Goal: Find specific page/section: Find specific page/section

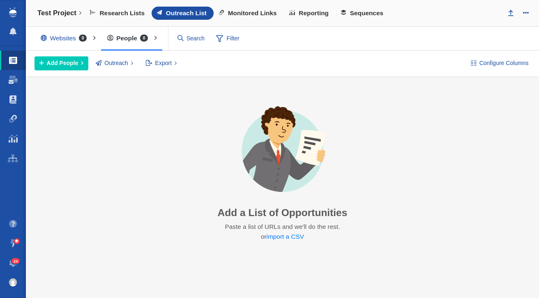
click at [14, 262] on span "24" at bounding box center [16, 261] width 9 height 6
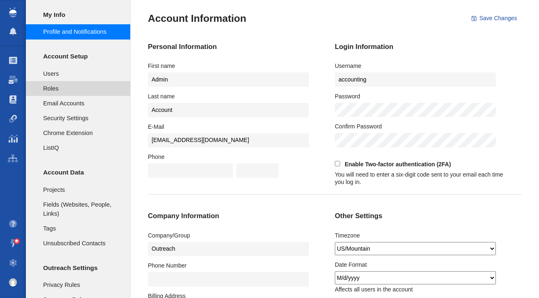
click at [80, 92] on span "Roles" at bounding box center [82, 88] width 78 height 9
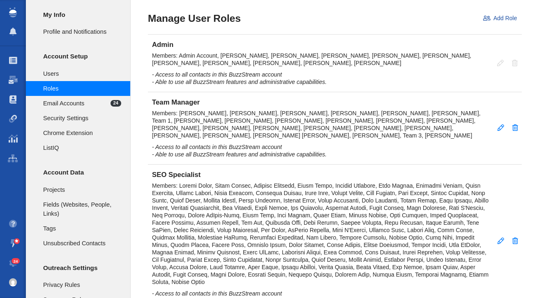
scroll to position [170, 0]
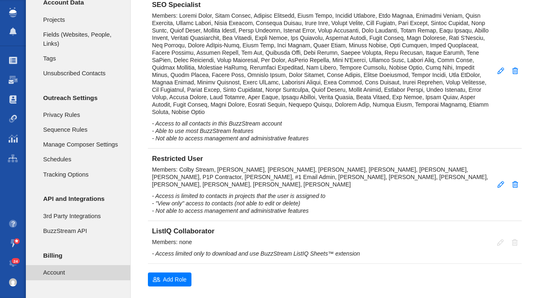
click at [58, 274] on span "Account" at bounding box center [82, 272] width 78 height 9
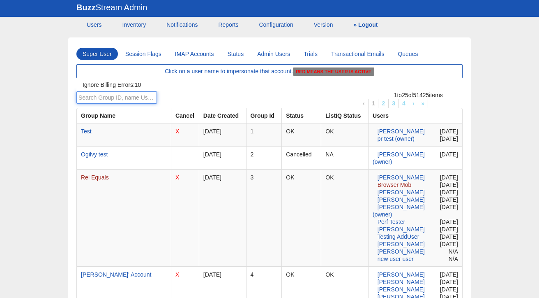
click at [117, 95] on input "text" at bounding box center [116, 97] width 81 height 12
paste input "14311"
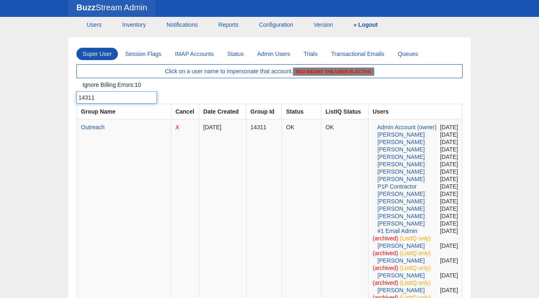
type input "14311"
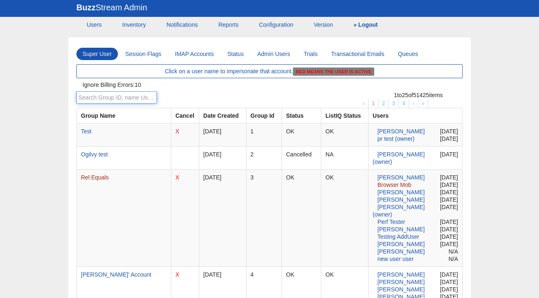
click at [129, 102] on input "text" at bounding box center [116, 97] width 81 height 12
paste input "64402"
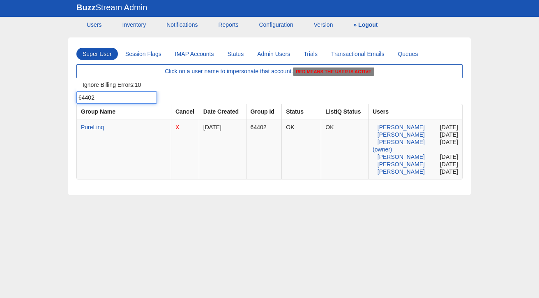
click at [134, 102] on input "64402" at bounding box center [116, 97] width 81 height 12
paste input "33347"
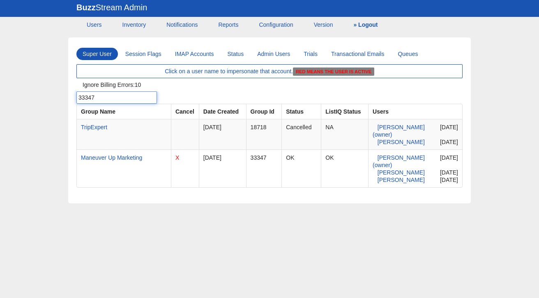
click at [147, 102] on input "33347" at bounding box center [116, 97] width 81 height 12
paste input "291"
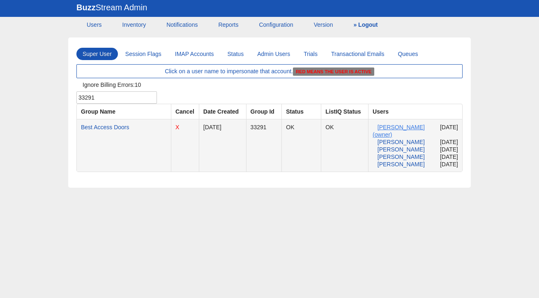
click at [390, 127] on span "Carlo Citrigno (owner)" at bounding box center [399, 131] width 52 height 14
click at [122, 96] on input "33291" at bounding box center [116, 97] width 81 height 12
paste input "25105"
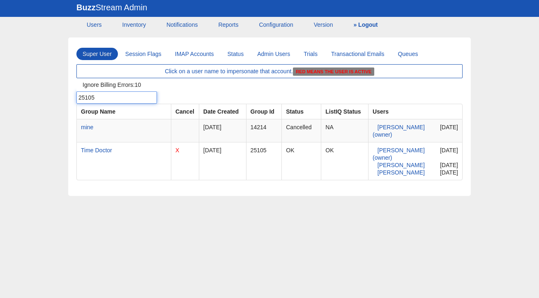
click at [127, 94] on input "25105" at bounding box center [116, 97] width 81 height 12
paste input "35034"
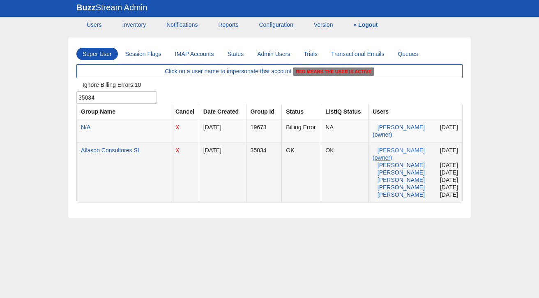
click at [419, 147] on span "Elena Mazzi (owner)" at bounding box center [399, 154] width 52 height 14
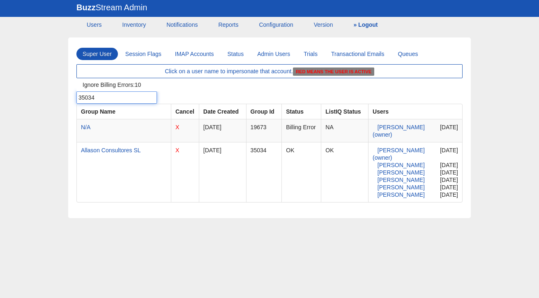
click at [100, 95] on input "35034" at bounding box center [116, 97] width 81 height 12
paste input "8317"
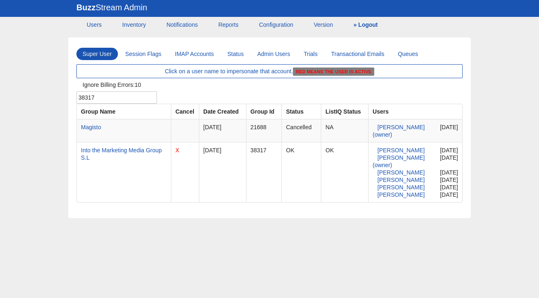
click at [4, 87] on div "Super User Session Flags IMAP Accounts Status Admin Users Trials Transactional …" at bounding box center [269, 117] width 539 height 201
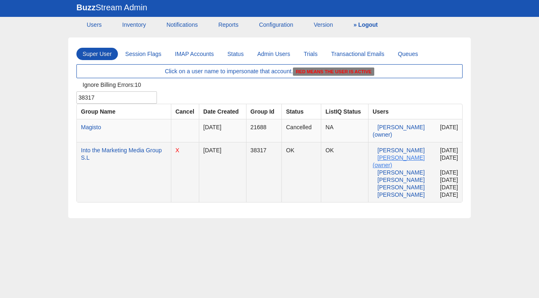
click at [384, 162] on span "Daniel Nusime (owner)" at bounding box center [399, 161] width 52 height 14
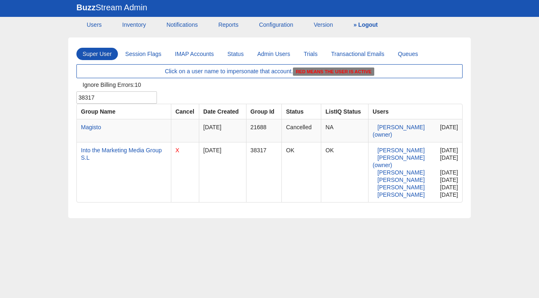
click at [127, 88] on div "Ignore Billing Errors: 10" at bounding box center [269, 84] width 386 height 13
click at [125, 93] on input "38317" at bounding box center [116, 97] width 81 height 12
paste input "58539"
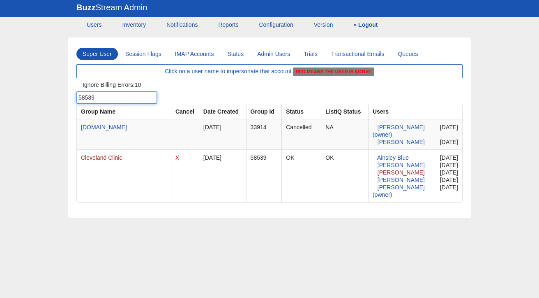
click at [127, 97] on input "58539" at bounding box center [116, 97] width 81 height 12
paste input "15417"
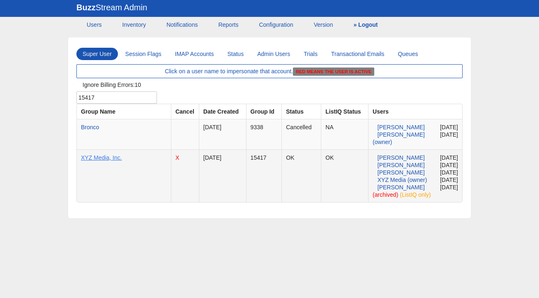
click at [110, 159] on span "XYZ Media, Inc." at bounding box center [101, 157] width 41 height 7
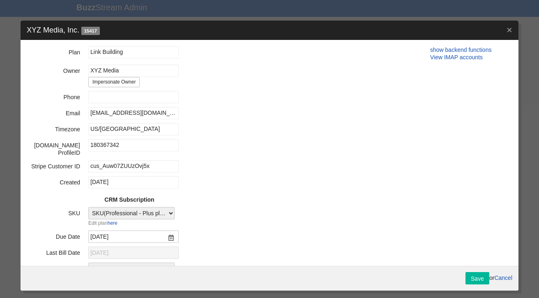
click at [506, 28] on div "× XYZ Media, Inc. 15417" at bounding box center [270, 30] width 498 height 19
click at [508, 32] on link "×" at bounding box center [510, 30] width 6 height 10
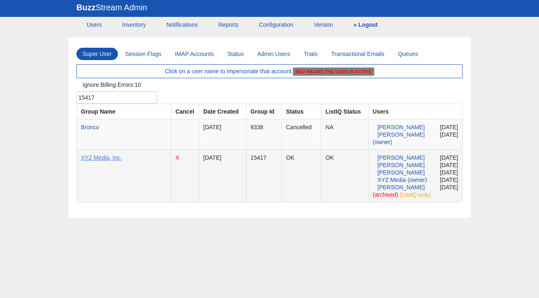
click at [93, 158] on span "XYZ Media, Inc." at bounding box center [101, 157] width 41 height 7
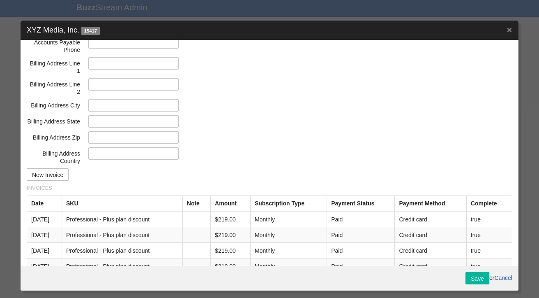
scroll to position [2107, 0]
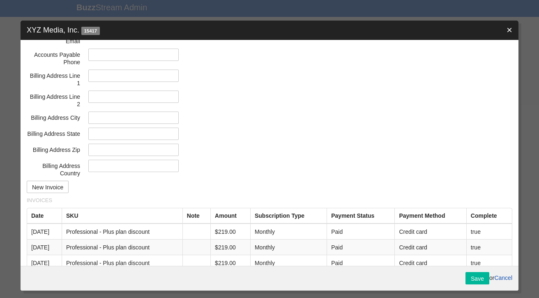
click at [509, 30] on link "×" at bounding box center [510, 30] width 6 height 10
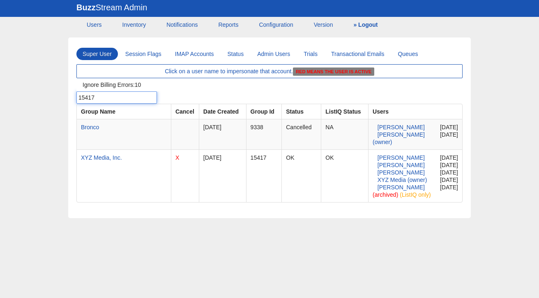
click at [122, 101] on input "15417" at bounding box center [116, 97] width 81 height 12
paste input "20715"
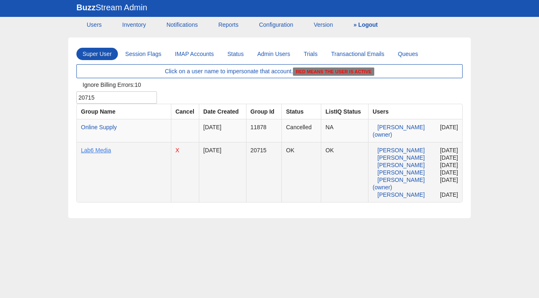
click at [101, 150] on span "Lab6 Media" at bounding box center [96, 150] width 30 height 7
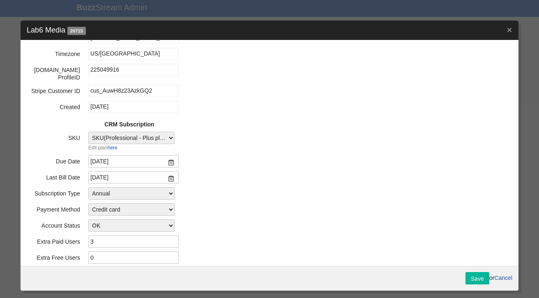
scroll to position [0, 0]
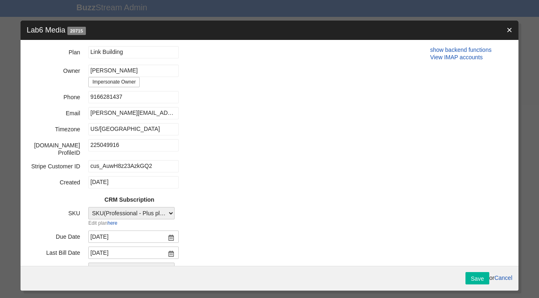
click at [511, 32] on link "×" at bounding box center [510, 30] width 6 height 10
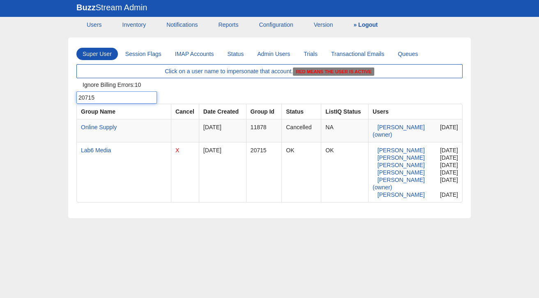
click at [133, 95] on input "20715" at bounding box center [116, 97] width 81 height 12
paste input "19722"
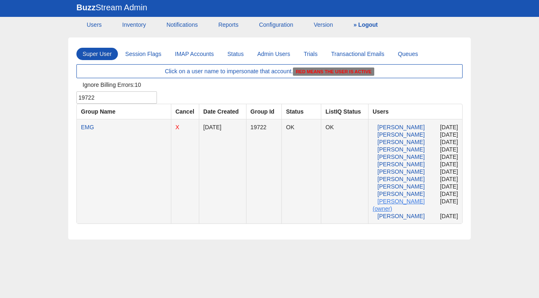
click at [410, 200] on span "Mathias Flink (owner)" at bounding box center [399, 205] width 52 height 14
click at [109, 98] on input "19722" at bounding box center [116, 97] width 81 height 12
paste input "6267"
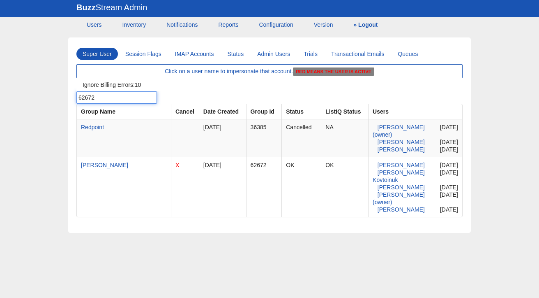
click at [117, 99] on input "62672" at bounding box center [116, 97] width 81 height 12
paste input "3448"
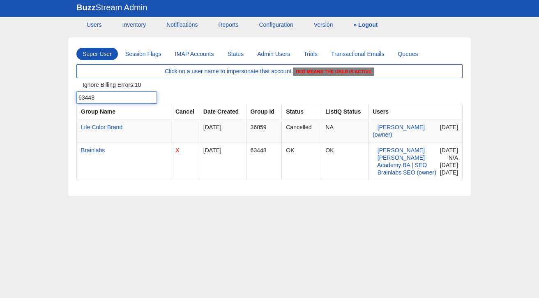
click at [100, 97] on input "63448" at bounding box center [116, 97] width 81 height 12
paste input "4010"
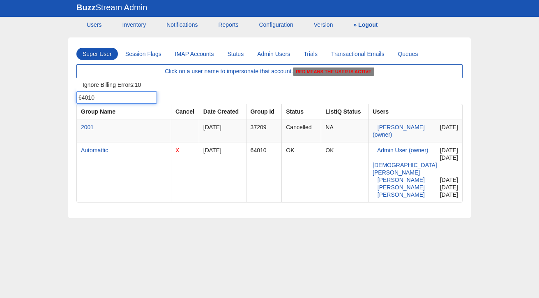
click at [106, 103] on input "64010" at bounding box center [116, 97] width 81 height 12
paste input "5102"
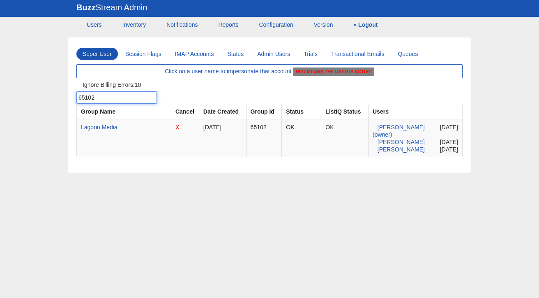
click at [97, 96] on input "65102" at bounding box center [116, 97] width 81 height 12
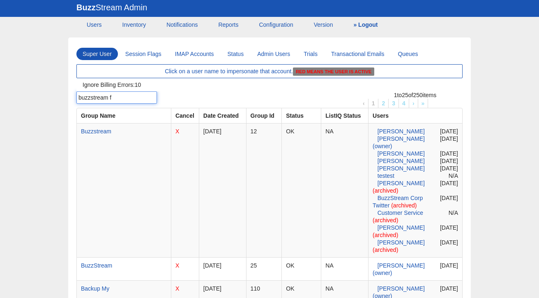
type input "buzzstream fo"
